Goal: Information Seeking & Learning: Find specific fact

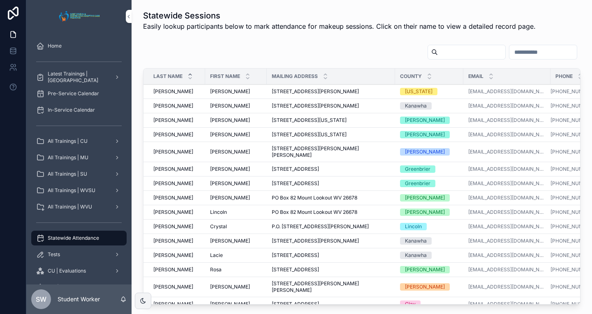
click at [437, 53] on input "scrollable content" at bounding box center [470, 52] width 67 height 12
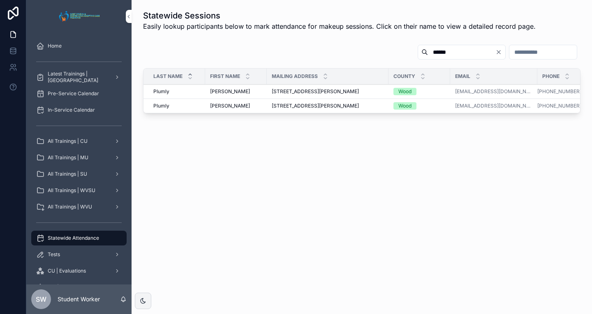
type input "******"
click at [211, 92] on span "[PERSON_NAME]" at bounding box center [230, 91] width 40 height 7
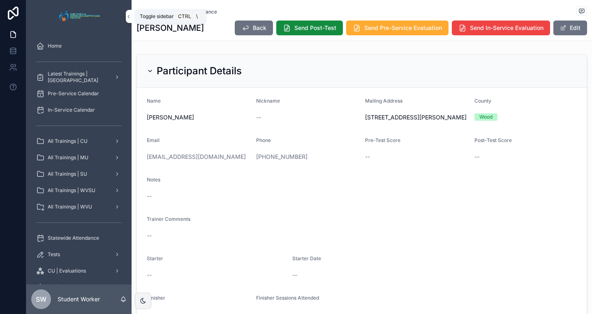
click at [129, 16] on icon "scrollable content" at bounding box center [129, 17] width 6 height 6
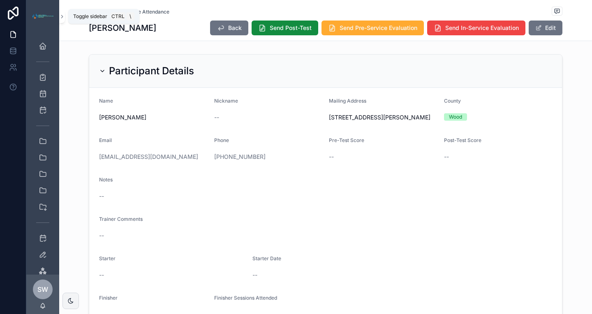
click at [61, 16] on icon "scrollable content" at bounding box center [62, 17] width 6 height 6
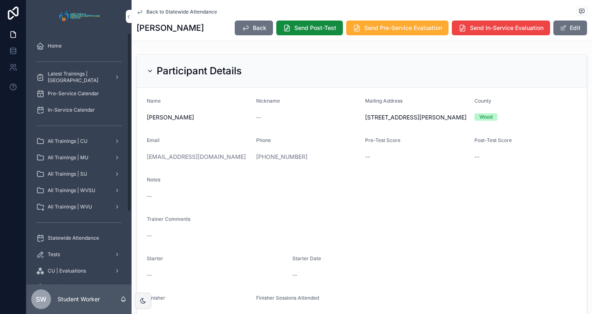
click at [157, 11] on span "Back to Statewide Attendance" at bounding box center [181, 12] width 71 height 7
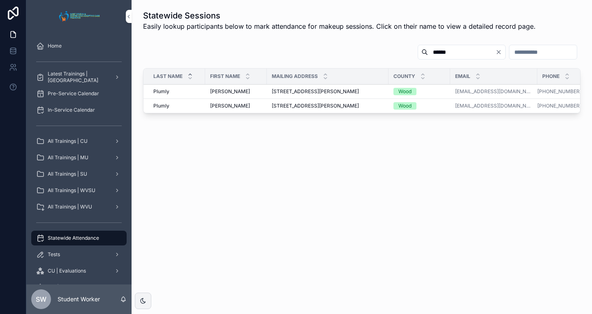
click at [297, 85] on td "[STREET_ADDRESS][GEOGRAPHIC_DATA][PERSON_NAME][STREET_ADDRESS][PERSON_NAME]" at bounding box center [328, 92] width 122 height 14
click at [309, 88] on span "[STREET_ADDRESS][PERSON_NAME]" at bounding box center [315, 91] width 87 height 7
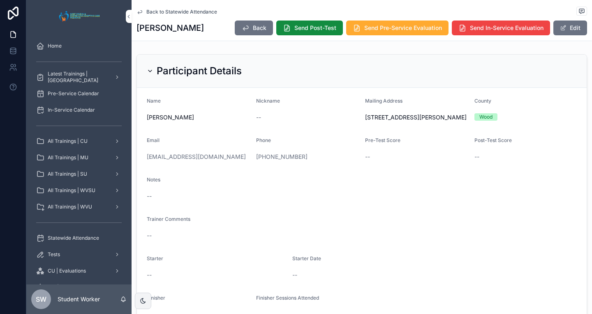
click at [143, 14] on link "Back to Statewide Attendance" at bounding box center [176, 12] width 81 height 7
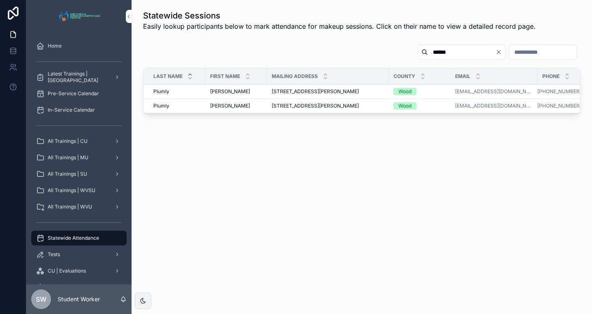
click at [78, 42] on div "Home" at bounding box center [78, 45] width 85 height 13
